Goal: Task Accomplishment & Management: Complete application form

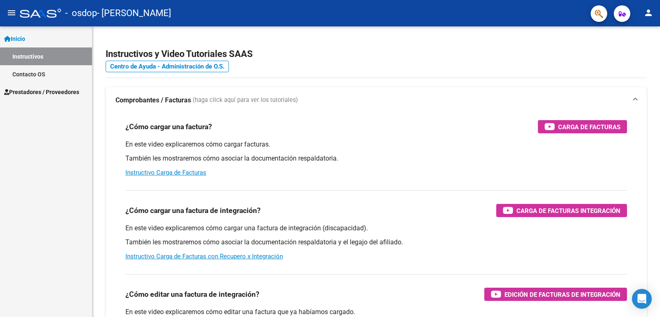
click at [37, 93] on span "Prestadores / Proveedores" at bounding box center [41, 92] width 75 height 9
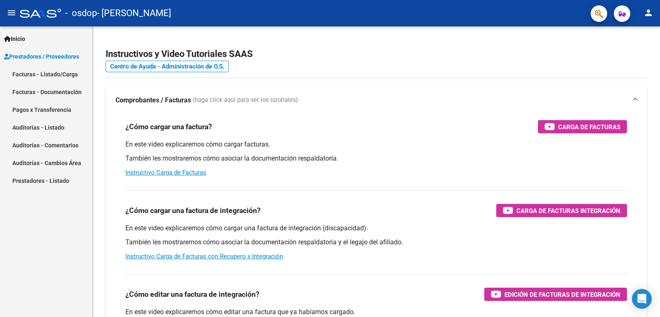
click at [45, 74] on link "Facturas - Listado/Carga" at bounding box center [46, 74] width 92 height 18
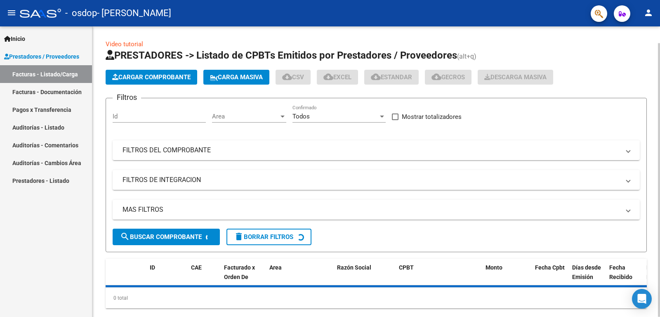
click at [147, 75] on span "Cargar Comprobante" at bounding box center [151, 76] width 78 height 7
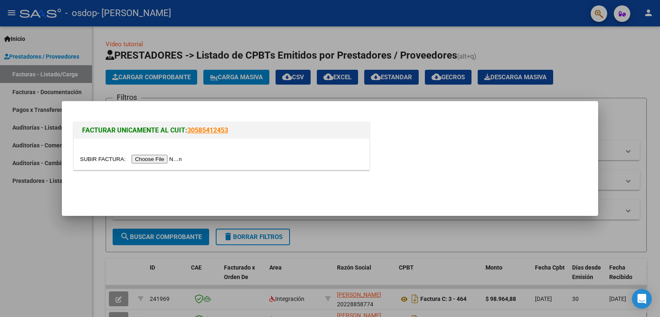
click at [152, 160] on input "file" at bounding box center [132, 159] width 104 height 9
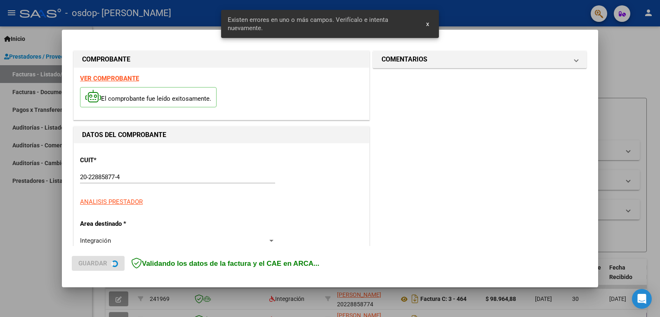
scroll to position [185, 0]
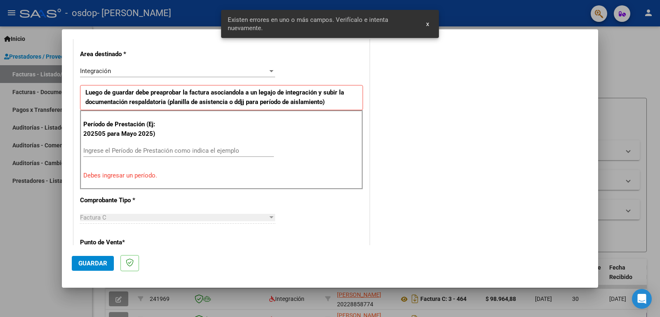
click at [90, 149] on input "Ingrese el Período de Prestación como indica el ejemplo" at bounding box center [178, 150] width 191 height 7
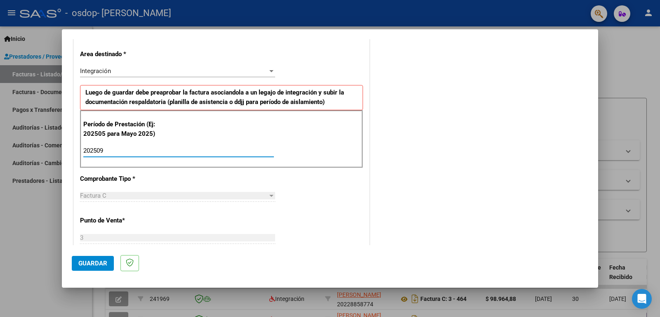
type input "202509"
click at [98, 264] on span "Guardar" at bounding box center [92, 263] width 29 height 7
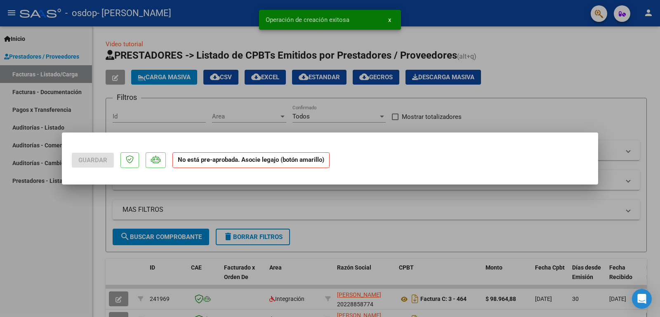
scroll to position [0, 0]
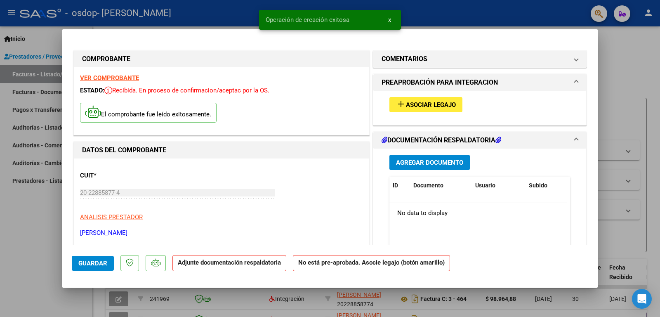
click at [407, 101] on span "add Asociar Legajo" at bounding box center [426, 104] width 60 height 7
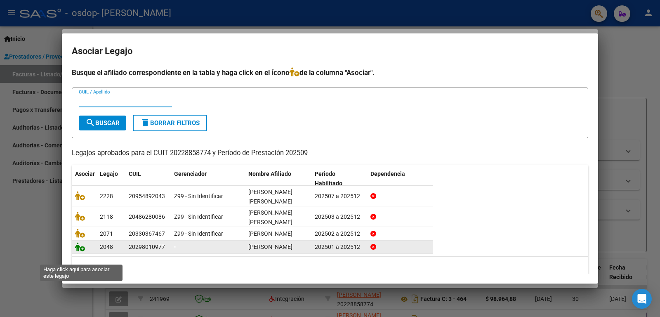
click at [80, 251] on icon at bounding box center [80, 246] width 10 height 9
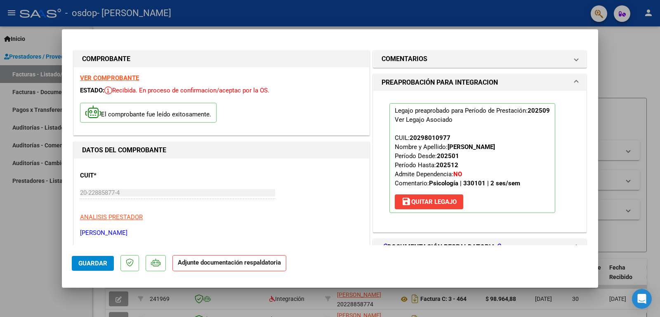
scroll to position [83, 0]
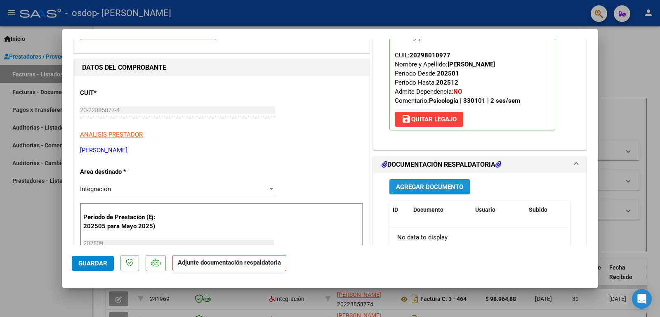
click at [420, 188] on span "Agregar Documento" at bounding box center [429, 186] width 67 height 7
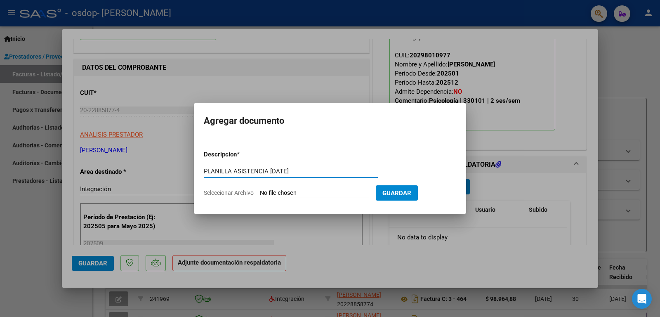
drag, startPoint x: 270, startPoint y: 173, endPoint x: 292, endPoint y: 175, distance: 22.4
click at [293, 175] on input "PLANILLA ASISTENCIA [DATE]" at bounding box center [291, 171] width 174 height 7
type input "PLANILLA ASISTENCIA [DATE]"
click at [275, 195] on input "Seleccionar Archivo" at bounding box center [314, 193] width 109 height 8
type input "C:\fakepath\Planilla OSDOP [PERSON_NAME]-[DATE].pdf"
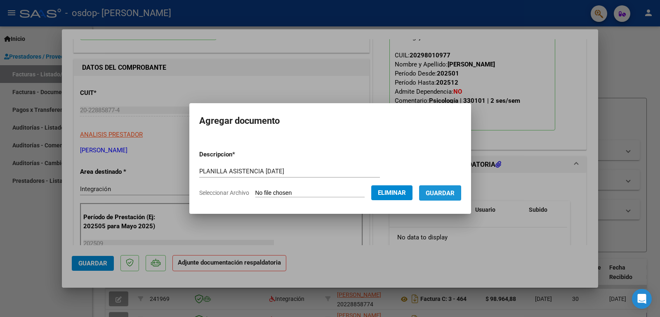
click at [445, 190] on span "Guardar" at bounding box center [440, 192] width 29 height 7
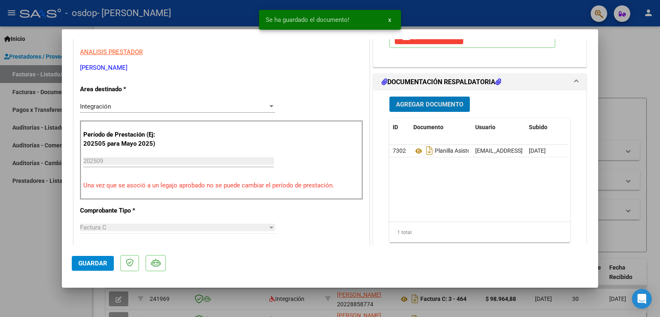
scroll to position [289, 0]
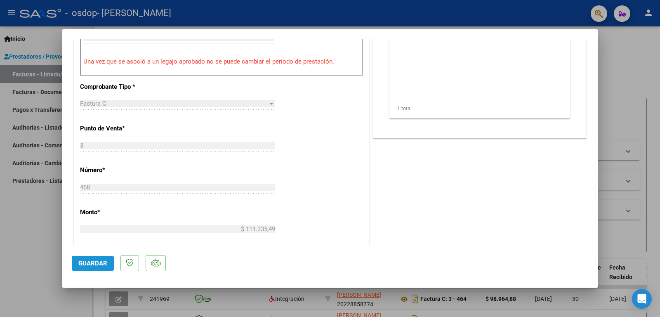
click at [90, 264] on span "Guardar" at bounding box center [92, 263] width 29 height 7
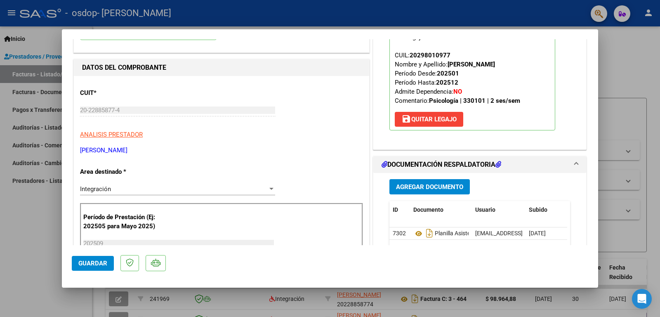
scroll to position [0, 0]
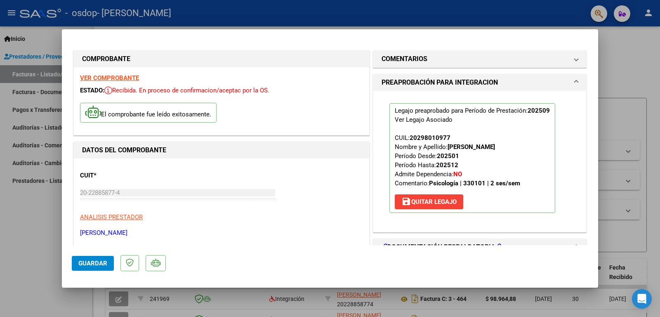
click at [630, 60] on div at bounding box center [330, 158] width 660 height 317
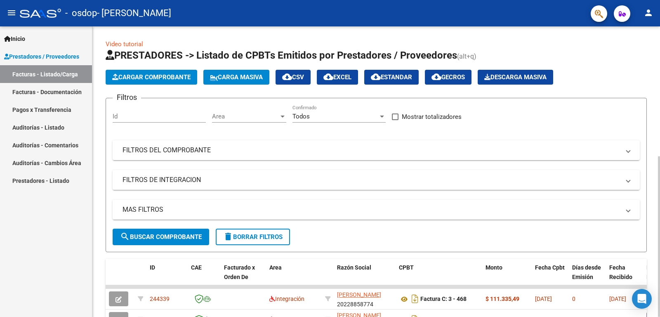
click at [153, 75] on span "Cargar Comprobante" at bounding box center [151, 76] width 78 height 7
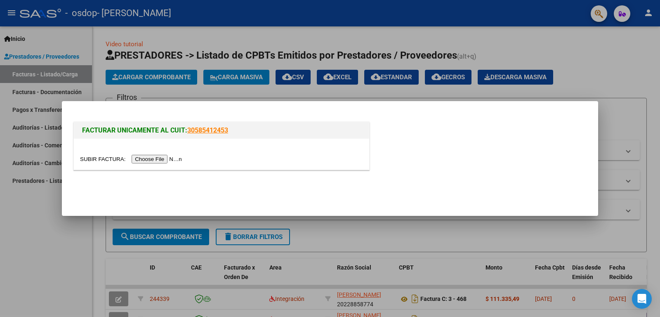
click at [155, 161] on input "file" at bounding box center [132, 159] width 104 height 9
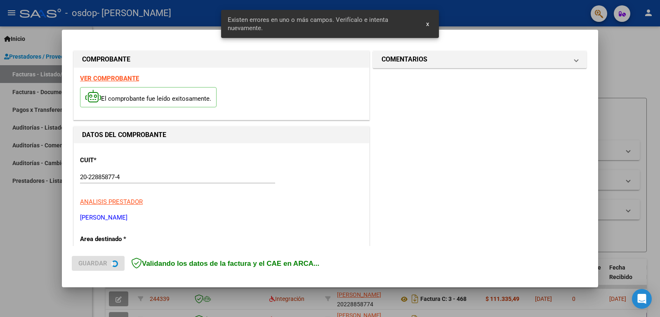
scroll to position [185, 0]
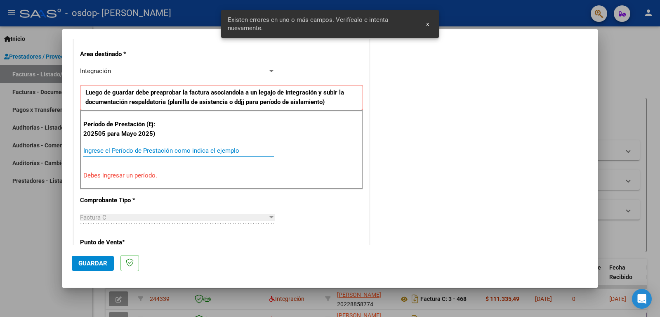
click at [86, 151] on input "Ingrese el Período de Prestación como indica el ejemplo" at bounding box center [178, 150] width 191 height 7
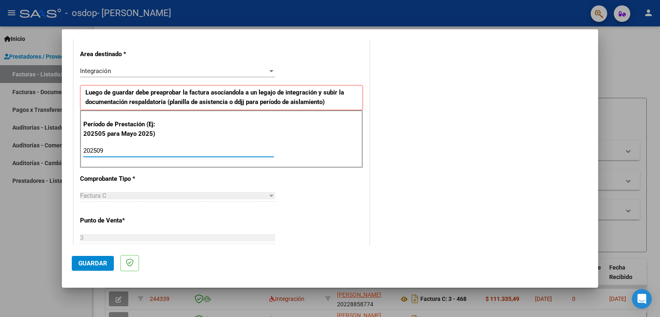
type input "202509"
click at [92, 267] on button "Guardar" at bounding box center [93, 263] width 42 height 15
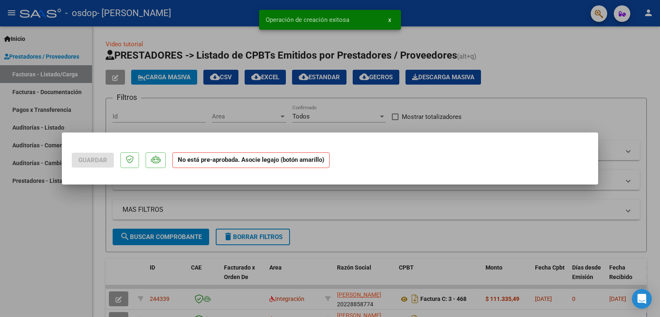
scroll to position [0, 0]
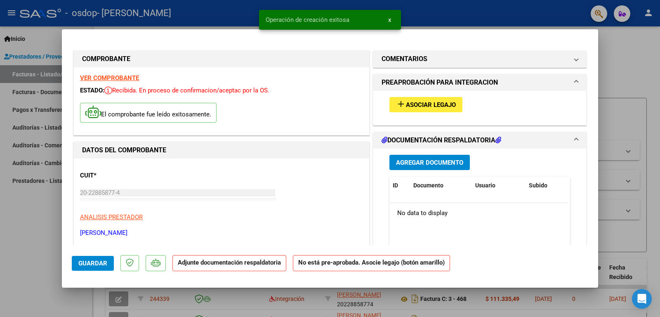
click at [397, 103] on mat-icon "add" at bounding box center [401, 104] width 10 height 10
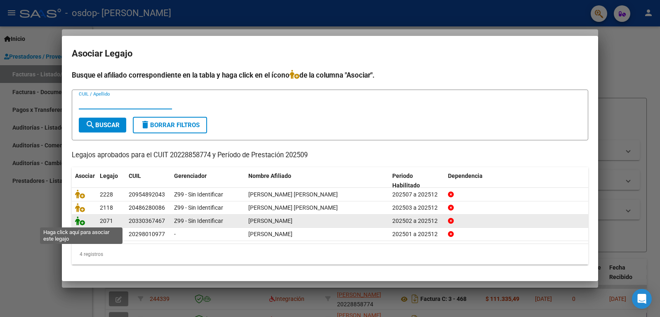
click at [81, 223] on icon at bounding box center [80, 220] width 10 height 9
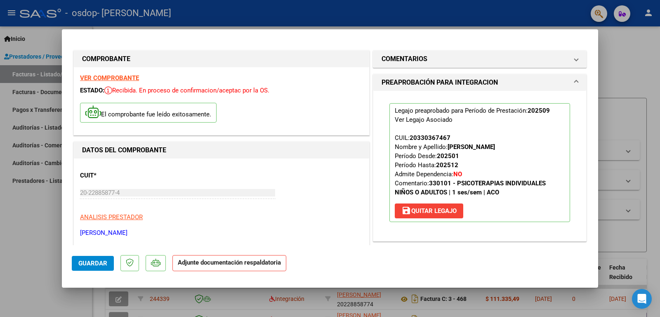
scroll to position [83, 0]
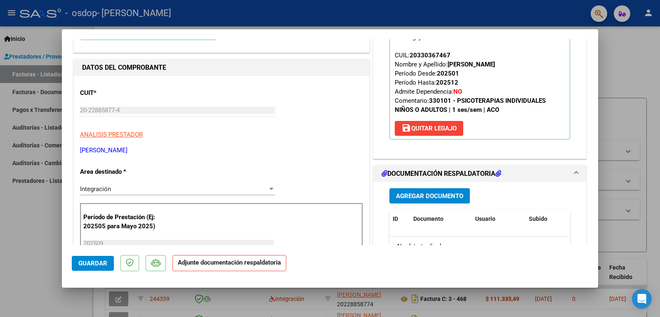
click at [414, 199] on span "Agregar Documento" at bounding box center [429, 195] width 67 height 7
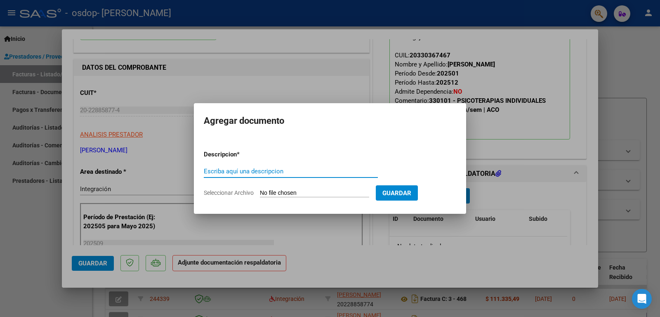
click at [277, 168] on input "Escriba aquí una descripcion" at bounding box center [291, 171] width 174 height 7
drag, startPoint x: 272, startPoint y: 170, endPoint x: 287, endPoint y: 171, distance: 14.9
click at [287, 171] on input "PLANILLA ASISTENCIA [DATE]" at bounding box center [291, 171] width 174 height 7
type input "PLANILLA ASISTENCIA [DATE]"
click at [272, 192] on input "Seleccionar Archivo" at bounding box center [314, 193] width 109 height 8
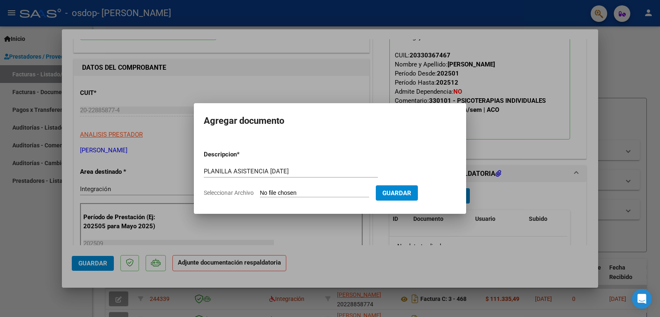
type input "C:\fakepath\Planilla OSDOP [PERSON_NAME] [DATE].pdf"
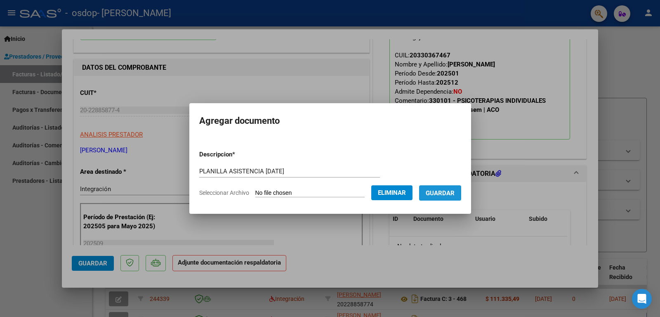
click at [447, 192] on span "Guardar" at bounding box center [440, 192] width 29 height 7
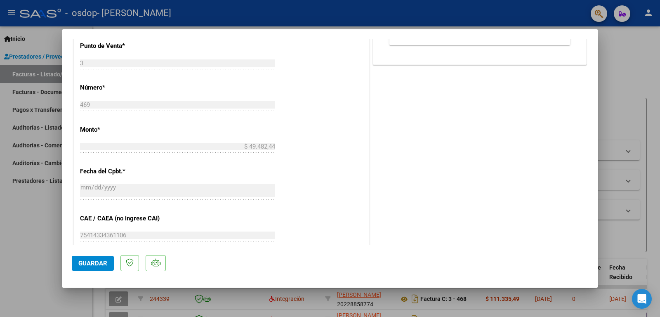
scroll to position [495, 0]
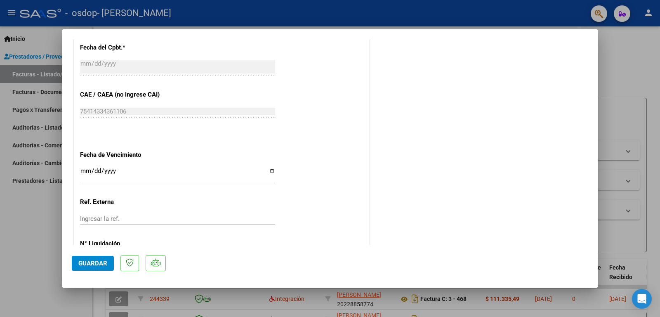
click at [87, 263] on span "Guardar" at bounding box center [92, 263] width 29 height 7
click at [389, 19] on div at bounding box center [330, 158] width 660 height 317
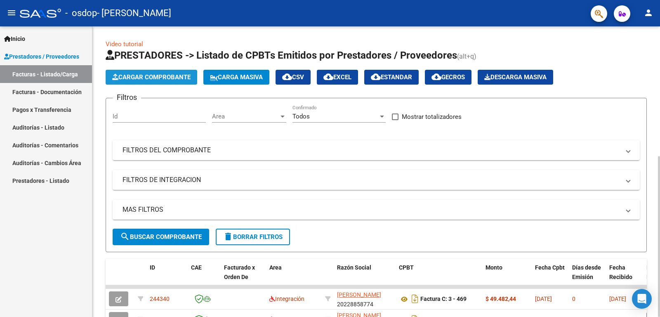
click at [156, 78] on span "Cargar Comprobante" at bounding box center [151, 76] width 78 height 7
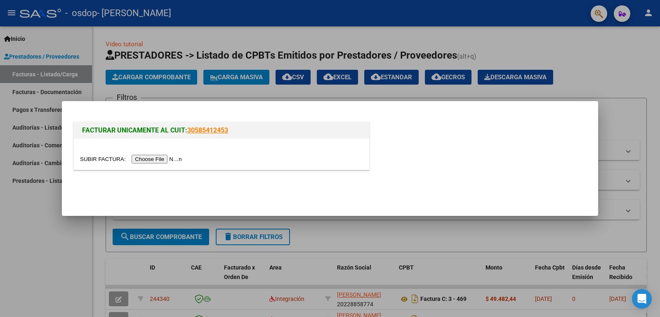
click at [154, 160] on input "file" at bounding box center [132, 159] width 104 height 9
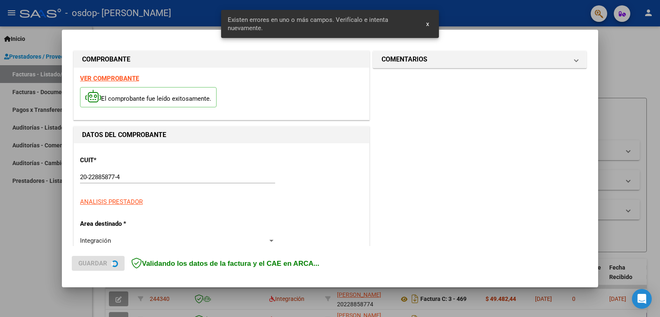
scroll to position [185, 0]
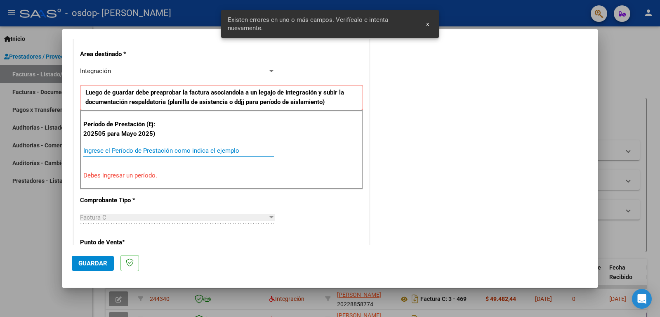
click at [85, 152] on input "Ingrese el Período de Prestación como indica el ejemplo" at bounding box center [178, 150] width 191 height 7
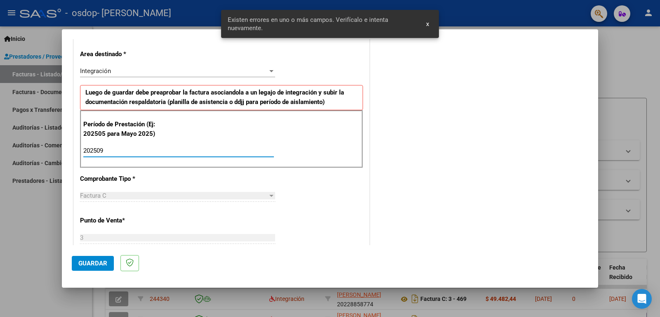
type input "202509"
click at [97, 263] on span "Guardar" at bounding box center [92, 263] width 29 height 7
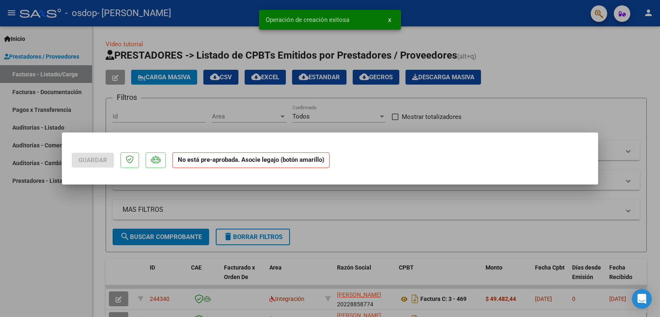
scroll to position [0, 0]
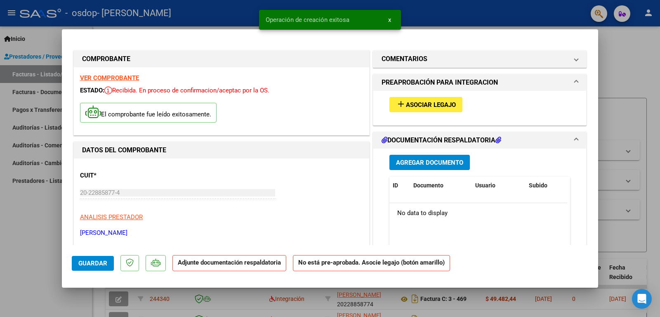
click at [399, 104] on mat-icon "add" at bounding box center [401, 104] width 10 height 10
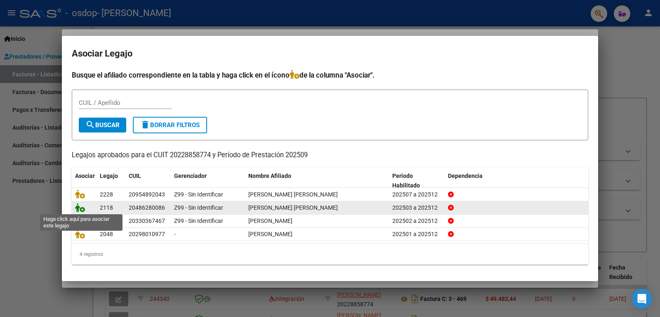
click at [80, 207] on icon at bounding box center [80, 207] width 10 height 9
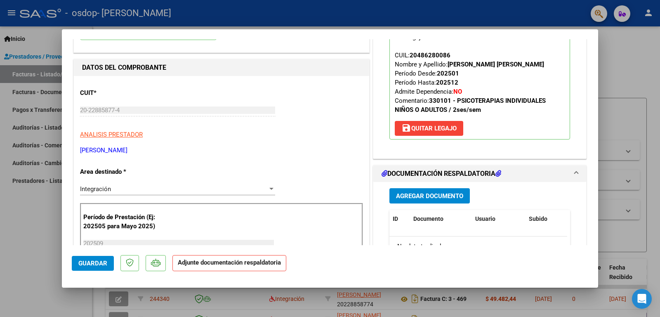
scroll to position [124, 0]
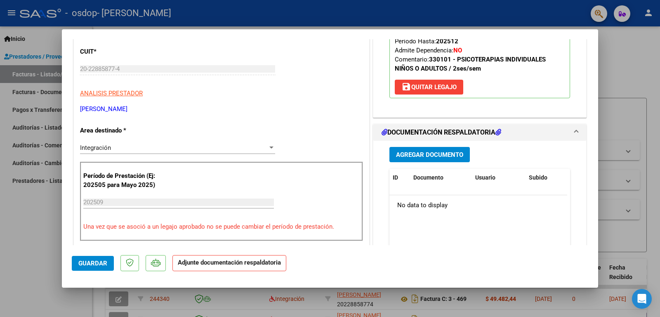
click at [433, 152] on span "Agregar Documento" at bounding box center [429, 154] width 67 height 7
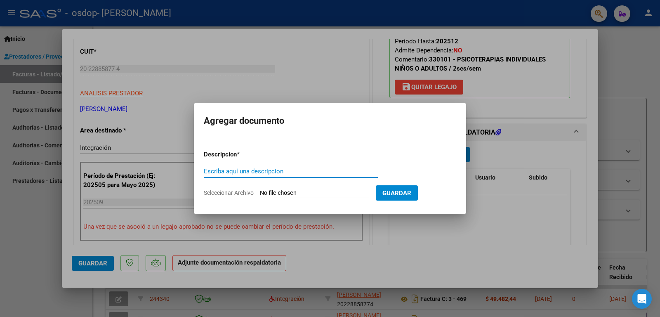
click at [233, 168] on input "Escriba aquí una descripcion" at bounding box center [291, 171] width 174 height 7
drag, startPoint x: 270, startPoint y: 172, endPoint x: 286, endPoint y: 173, distance: 16.5
click at [286, 173] on input "PLANILLA ASISTENCIA [DATE]" at bounding box center [291, 171] width 174 height 7
type input "PLANILLA ASISTENCIA [DATE]"
click at [285, 192] on input "Seleccionar Archivo" at bounding box center [314, 193] width 109 height 8
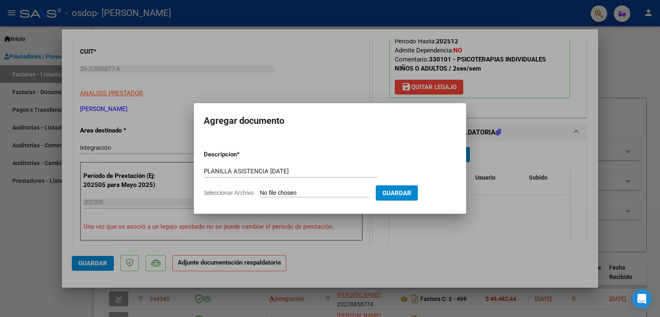
type input "C:\fakepath\Planilla OSDOP [PERSON_NAME]-[DATE].pdf"
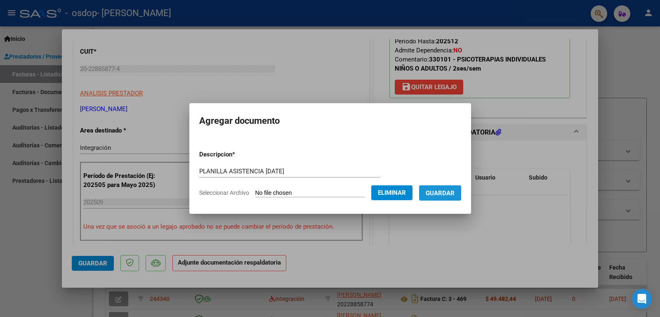
click at [437, 189] on span "Guardar" at bounding box center [440, 192] width 29 height 7
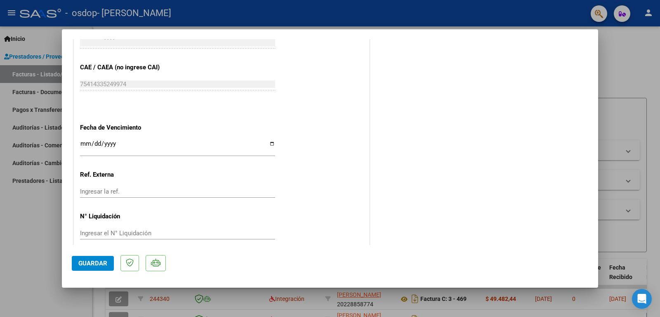
scroll to position [440, 0]
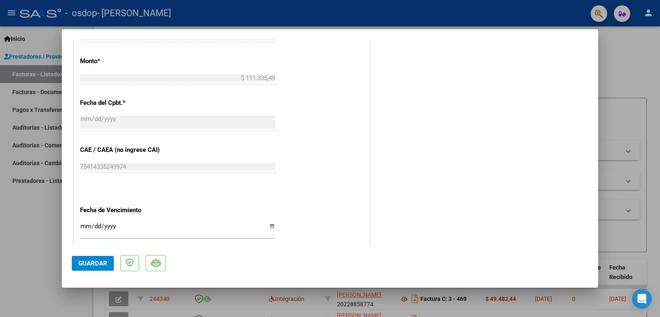
click at [92, 261] on span "Guardar" at bounding box center [92, 263] width 29 height 7
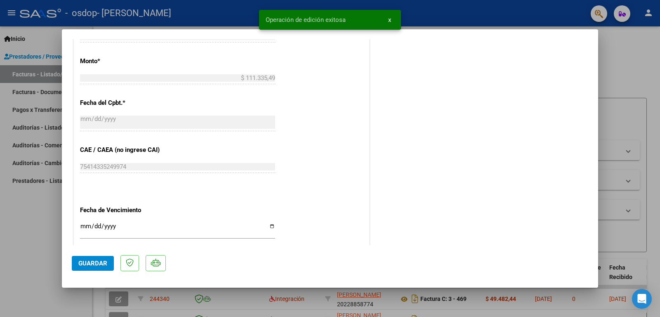
click at [622, 53] on div at bounding box center [330, 158] width 660 height 317
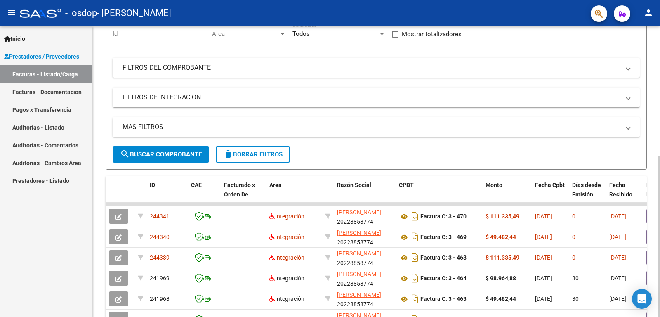
scroll to position [124, 0]
